Goal: Task Accomplishment & Management: Use online tool/utility

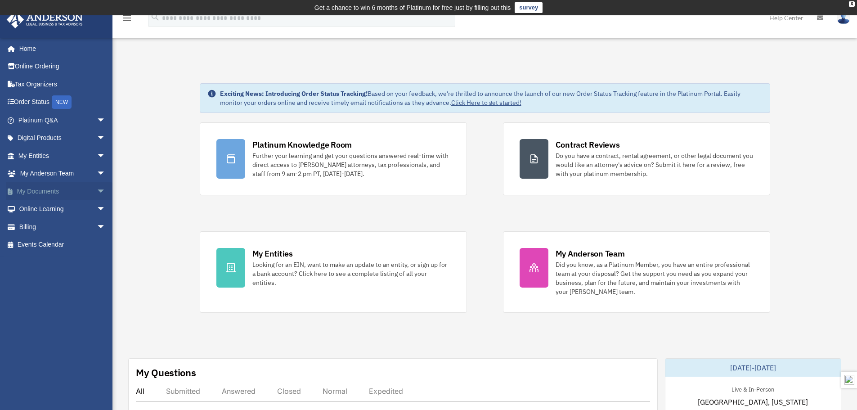
click at [38, 188] on link "My Documents arrow_drop_down" at bounding box center [62, 191] width 113 height 18
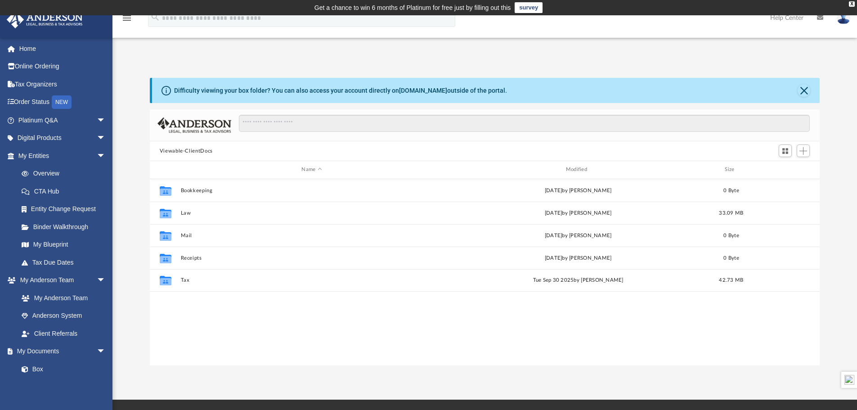
scroll to position [198, 663]
click at [199, 317] on div "Collaborated Folder Bookkeeping [DATE] by [PERSON_NAME] 0 Byte Collaborated Fol…" at bounding box center [485, 272] width 671 height 186
click at [805, 150] on span "Add" at bounding box center [804, 151] width 8 height 8
click at [785, 169] on li "Upload" at bounding box center [790, 168] width 29 height 9
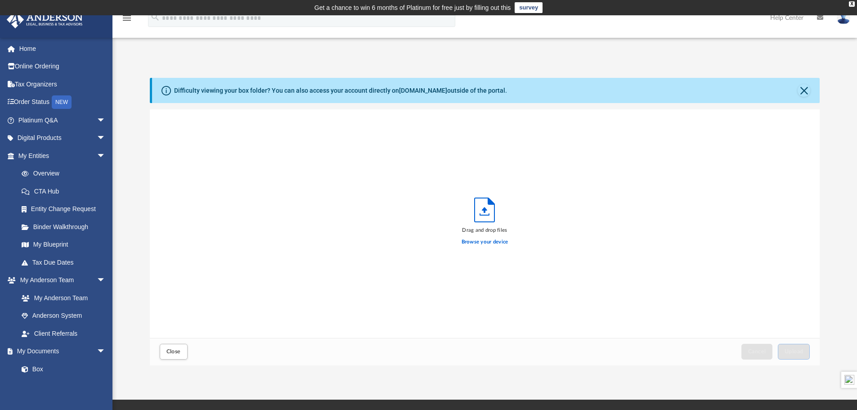
scroll to position [221, 663]
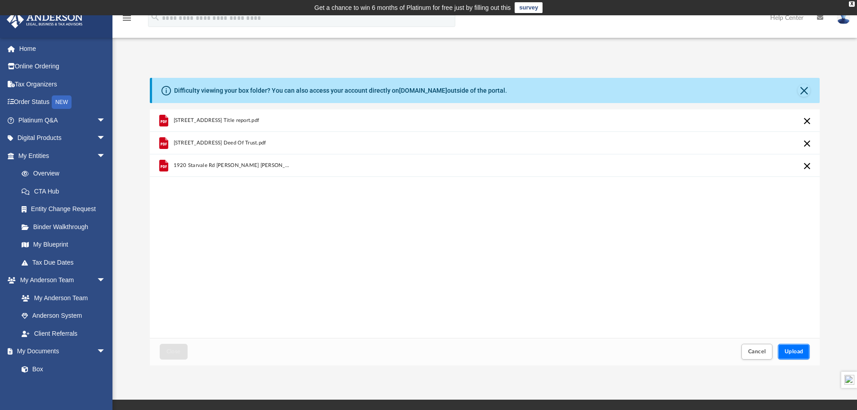
click at [793, 351] on span "Upload" at bounding box center [794, 351] width 19 height 5
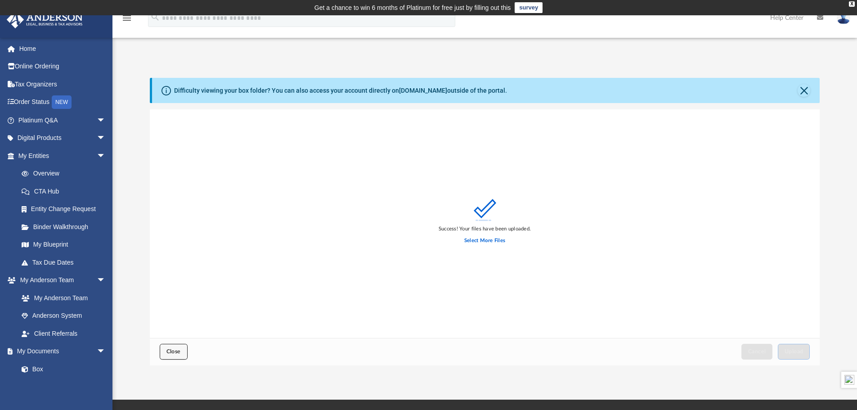
click at [169, 347] on button "Close" at bounding box center [174, 352] width 28 height 16
